Goal: Information Seeking & Learning: Learn about a topic

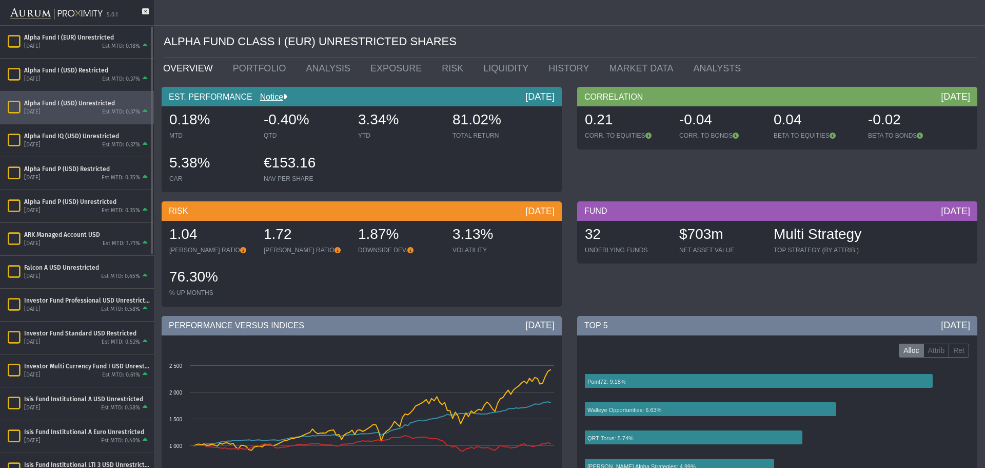
click at [79, 111] on div "[DATE] Est MTD: 0.37%" at bounding box center [87, 111] width 126 height 9
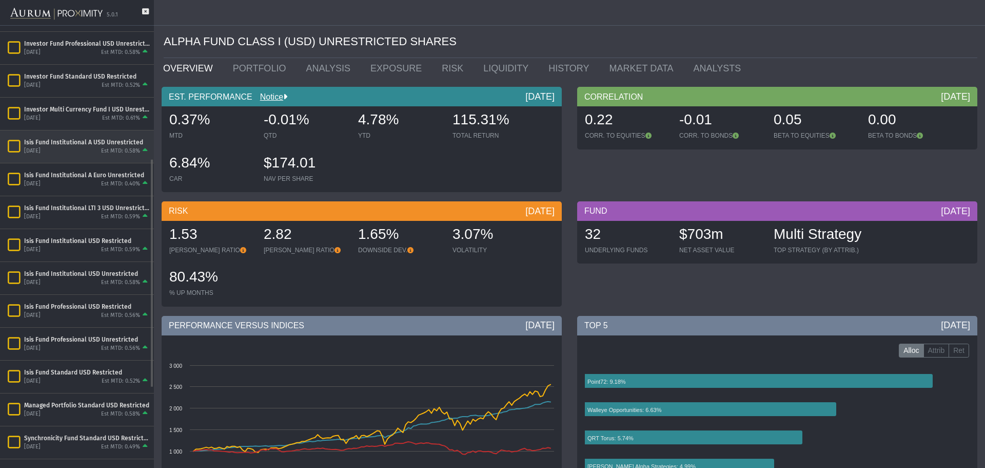
scroll to position [411, 0]
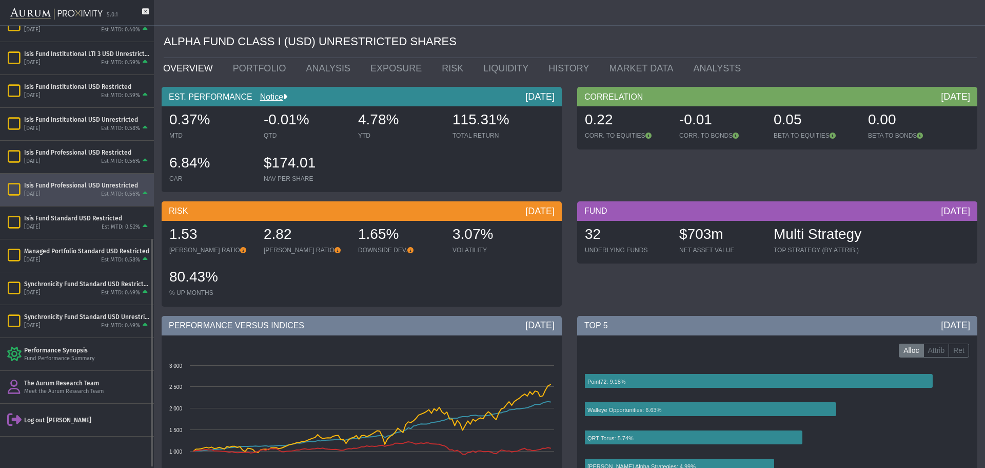
click at [70, 199] on div "Isis Fund Professional USD Unrestricted [DATE] Est MTD: 0.56%" at bounding box center [77, 189] width 154 height 32
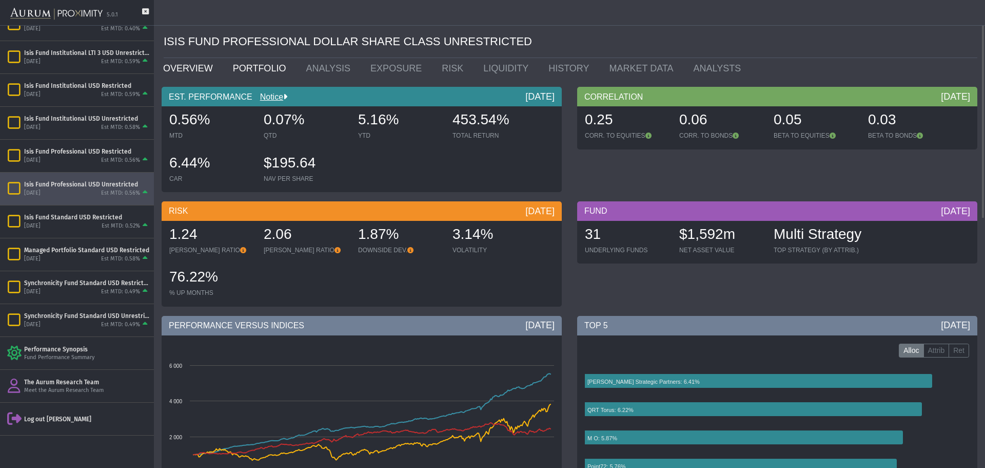
click at [264, 63] on link "PORTFOLIO" at bounding box center [261, 68] width 73 height 21
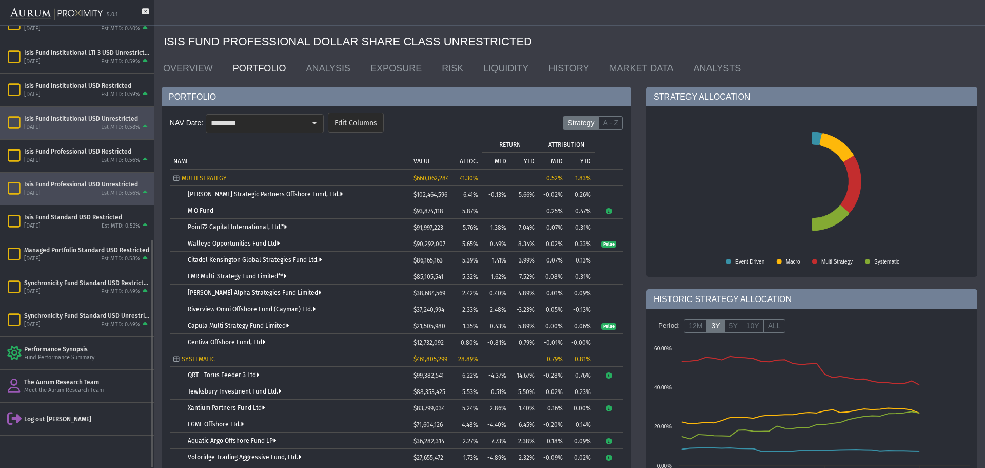
click at [126, 120] on div "Isis Fund Institutional USD Unrestricted" at bounding box center [87, 118] width 126 height 8
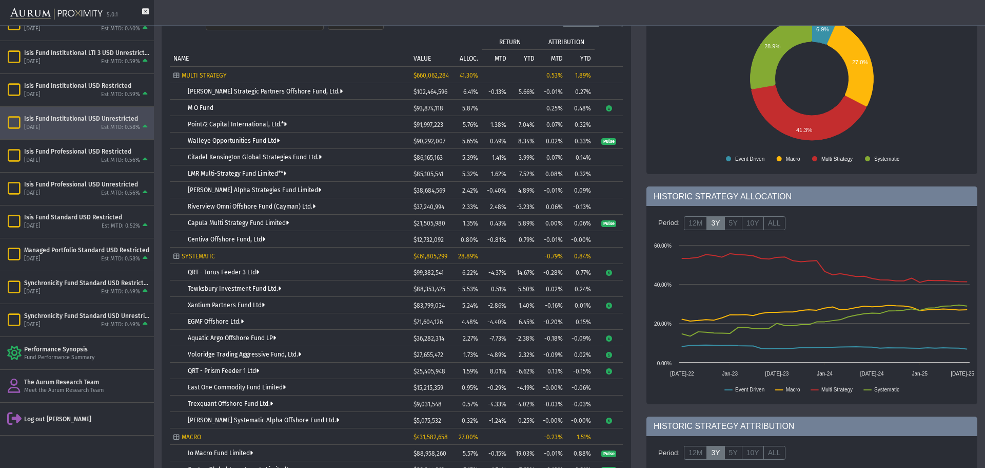
scroll to position [205, 0]
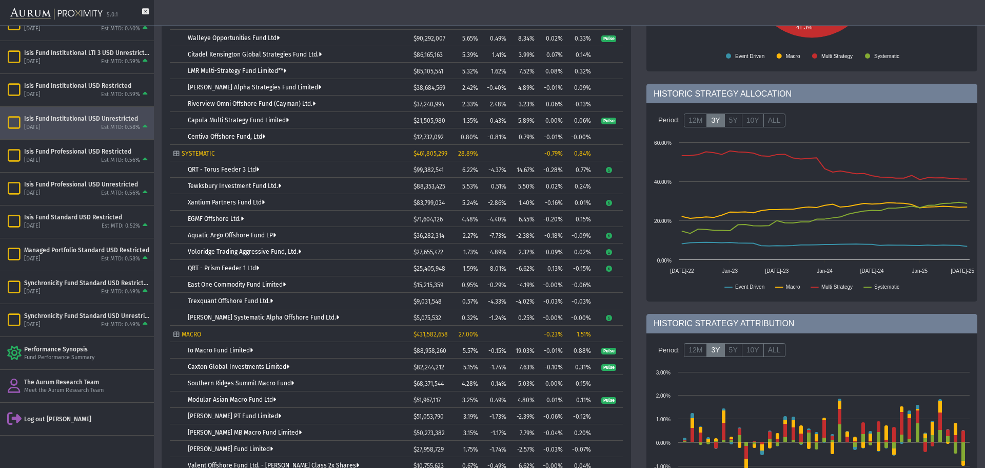
click at [529, 271] on td "-6.62%" at bounding box center [524, 268] width 28 height 16
click at [527, 279] on td "-4.19%" at bounding box center [524, 284] width 28 height 16
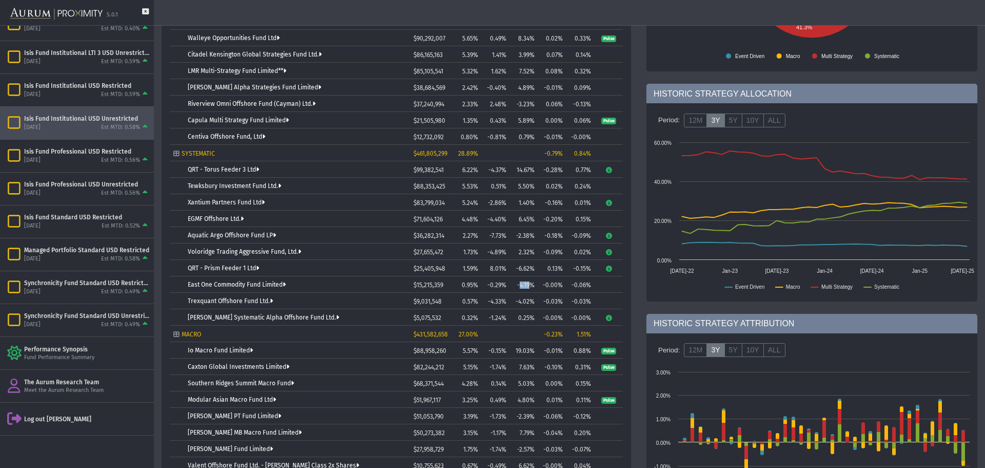
click at [527, 279] on td "-4.19%" at bounding box center [524, 284] width 28 height 16
click at [525, 301] on td "-4.02%" at bounding box center [524, 301] width 28 height 16
click at [530, 314] on td "0.25%" at bounding box center [524, 317] width 28 height 16
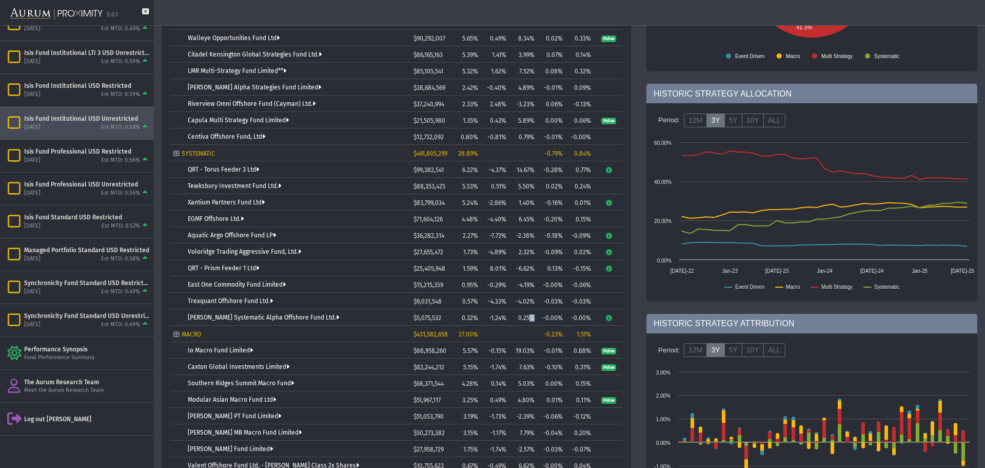
click at [530, 314] on td "0.25%" at bounding box center [524, 317] width 28 height 16
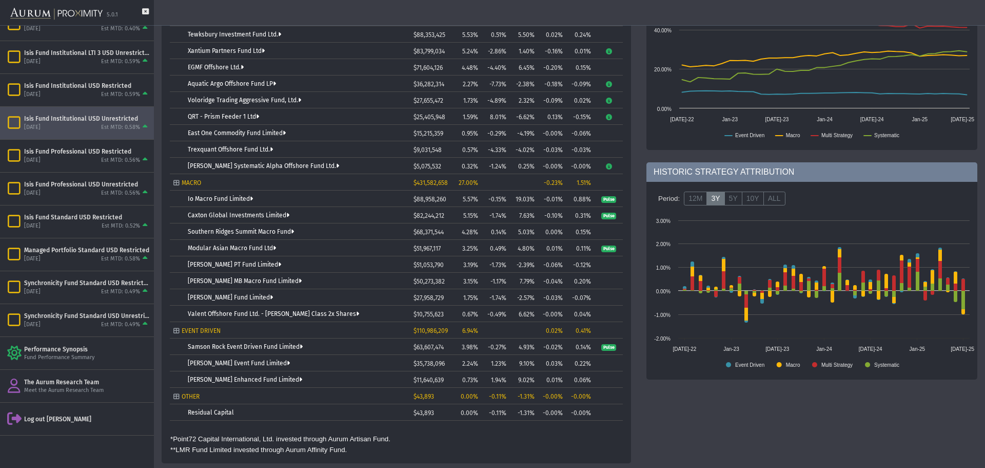
click at [528, 202] on td "19.03%" at bounding box center [524, 198] width 28 height 16
drag, startPoint x: 528, startPoint y: 202, endPoint x: 530, endPoint y: 220, distance: 18.6
click at [528, 205] on td "19.03%" at bounding box center [524, 198] width 28 height 16
click at [530, 223] on td "5.03%" at bounding box center [524, 231] width 28 height 16
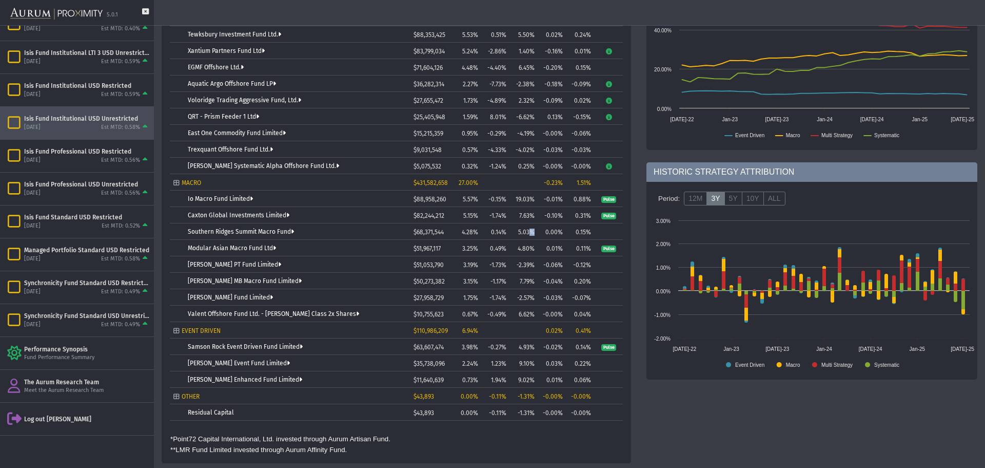
click at [530, 223] on td "5.03%" at bounding box center [524, 231] width 28 height 16
click at [534, 279] on td "7.79%" at bounding box center [524, 280] width 28 height 16
click at [529, 268] on td "-2.39%" at bounding box center [524, 264] width 28 height 16
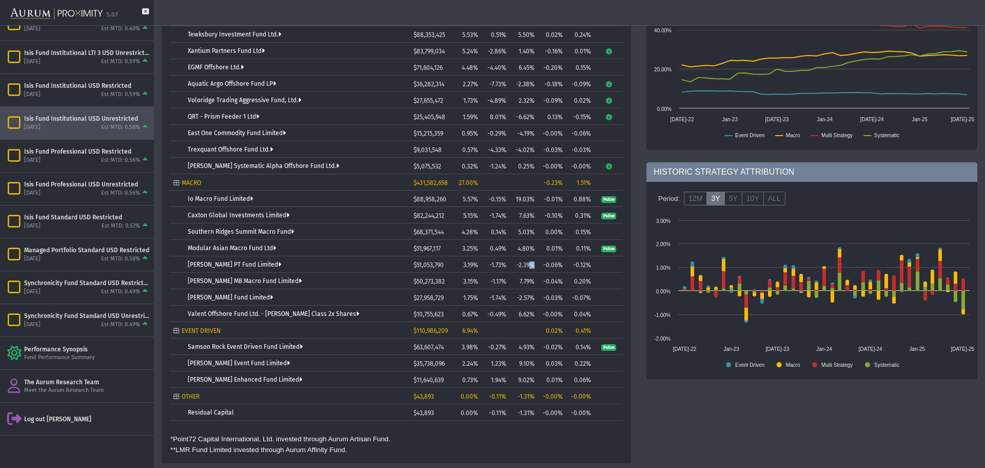
click at [529, 268] on td "-2.39%" at bounding box center [524, 264] width 28 height 16
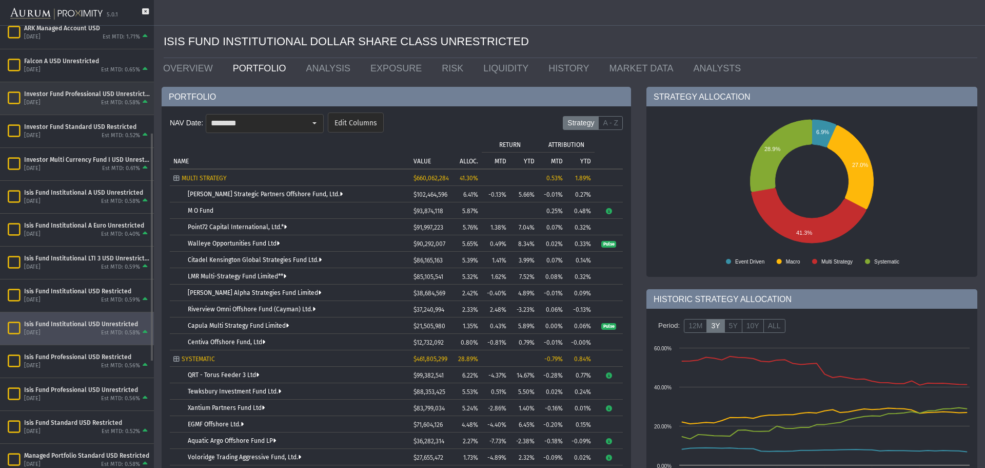
scroll to position [0, 0]
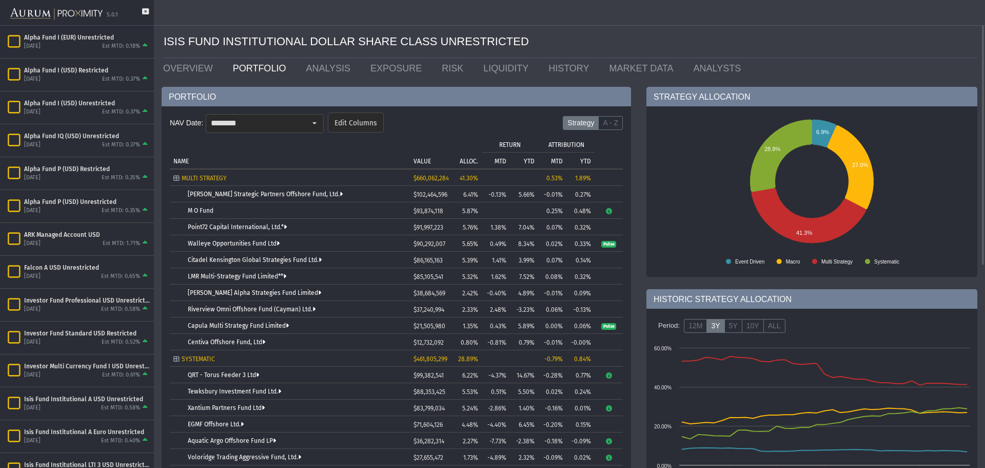
click at [637, 241] on div "PORTFOLIO NAV Date: ******** Edit Columns Strategy A - Z Tree list with 37 rows…" at bounding box center [396, 455] width 485 height 737
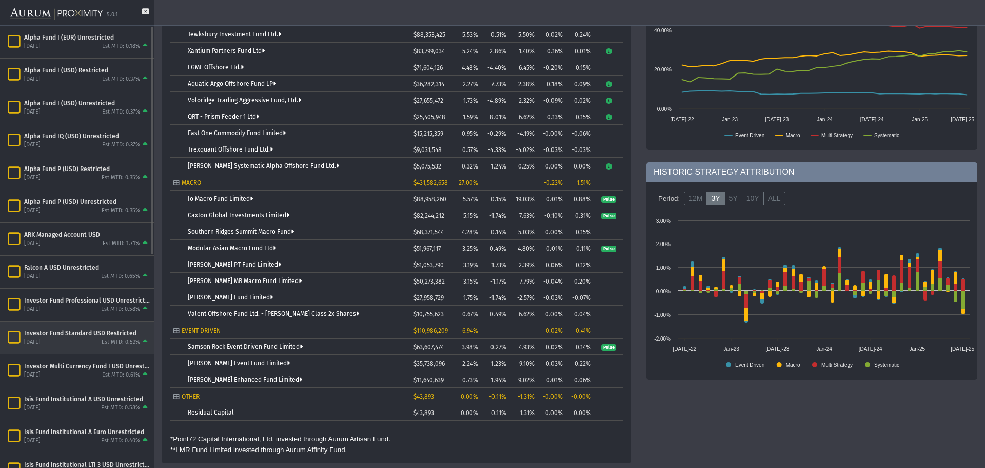
scroll to position [154, 0]
